Goal: Task Accomplishment & Management: Manage account settings

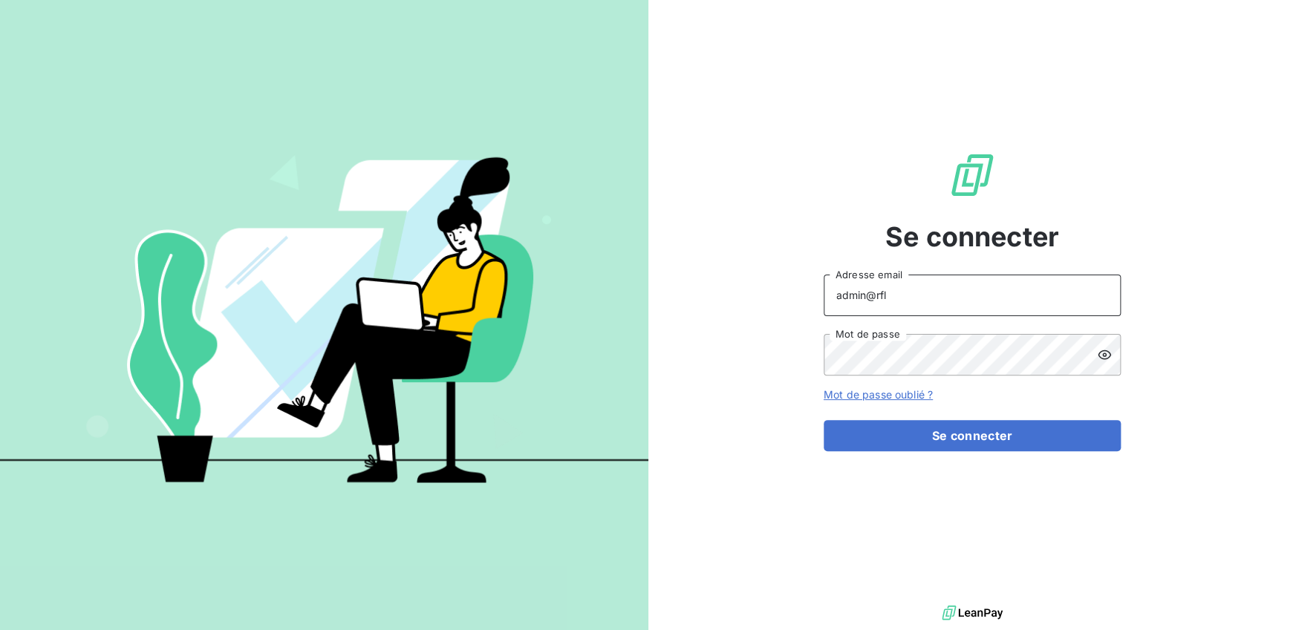
click at [944, 304] on input "admin@rfl" at bounding box center [971, 296] width 297 height 42
type input "admin@gers"
click at [823, 420] on button "Se connecter" at bounding box center [971, 435] width 297 height 31
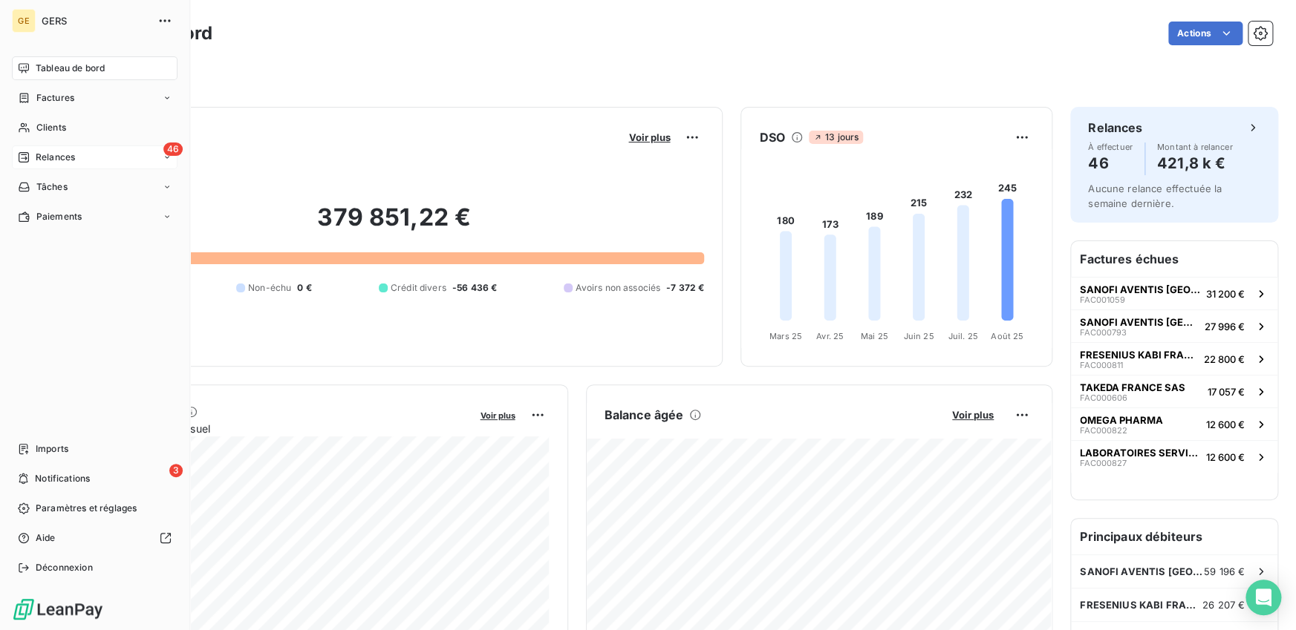
click at [100, 157] on div "46 Relances" at bounding box center [95, 158] width 166 height 24
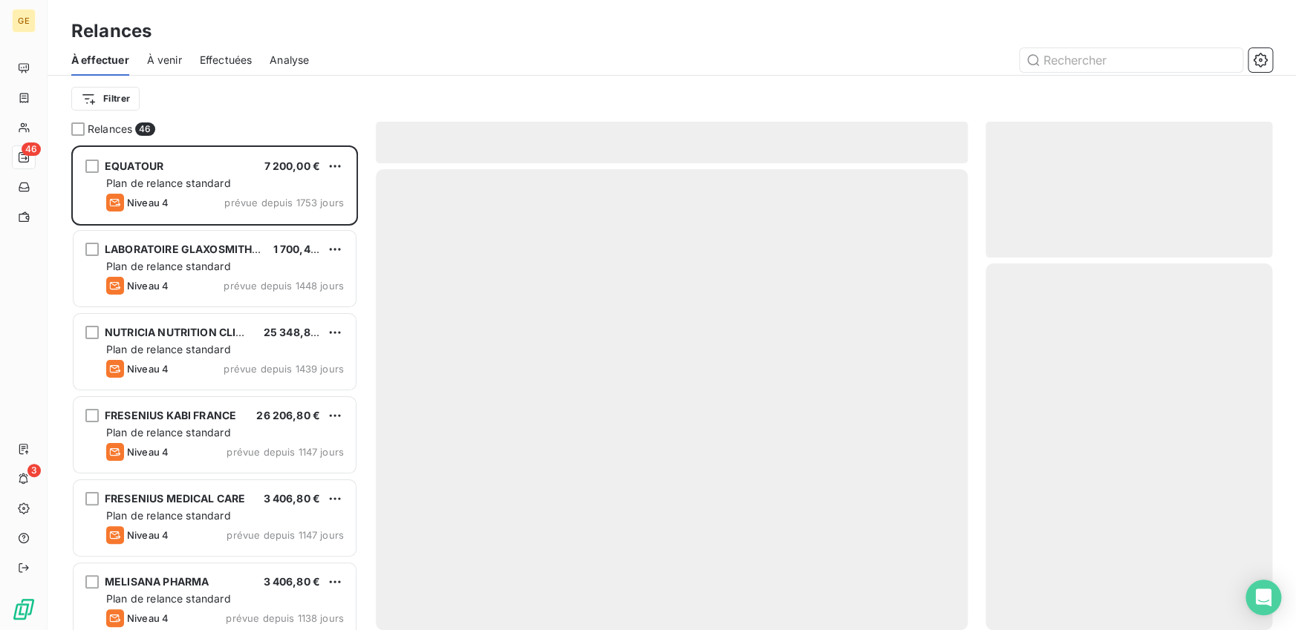
scroll to position [485, 287]
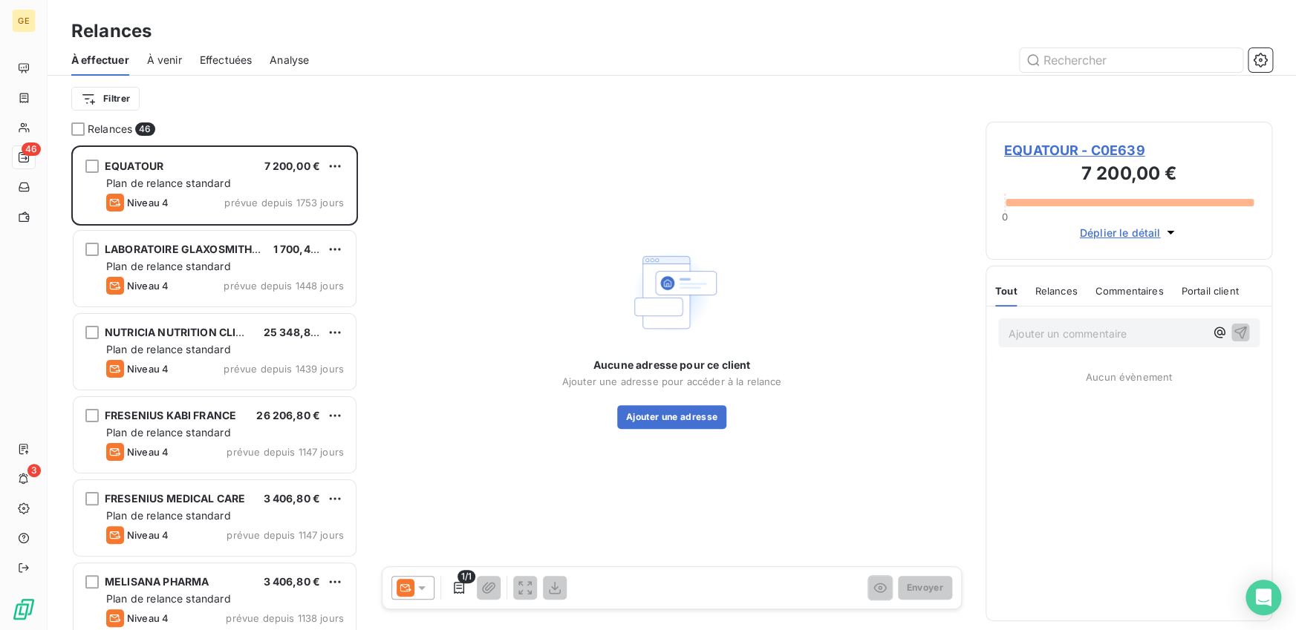
click at [239, 56] on span "Effectuées" at bounding box center [226, 60] width 53 height 15
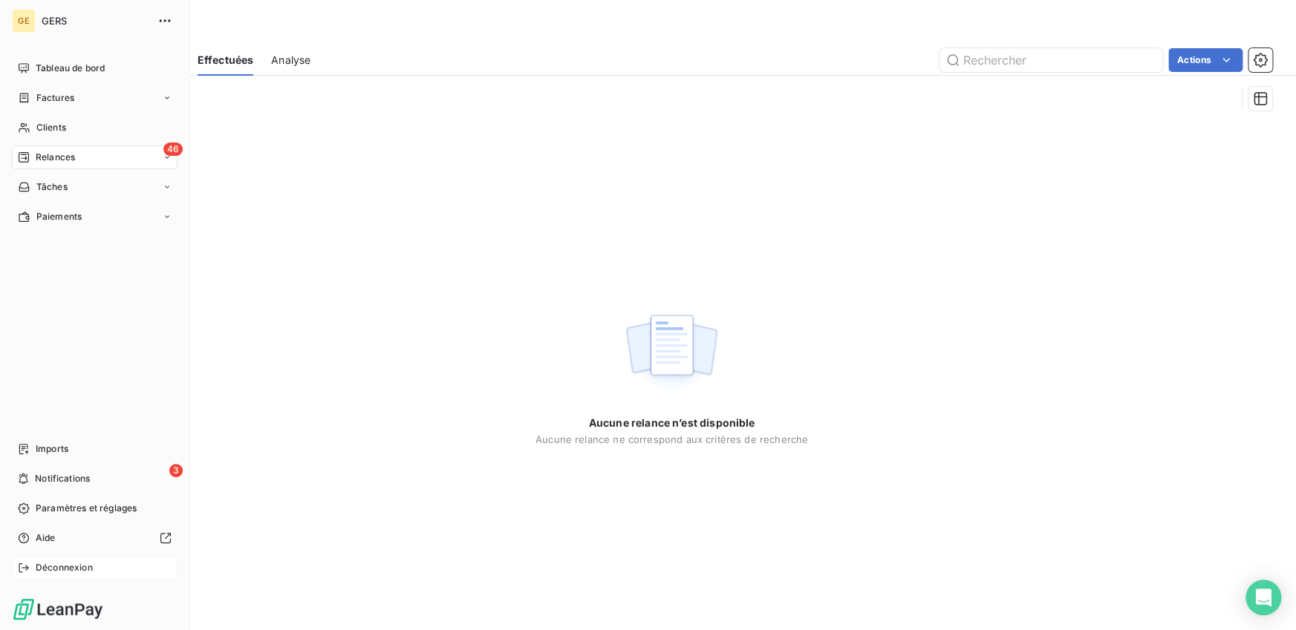
click at [48, 565] on span "Déconnexion" at bounding box center [64, 567] width 57 height 13
